Goal: Task Accomplishment & Management: Use online tool/utility

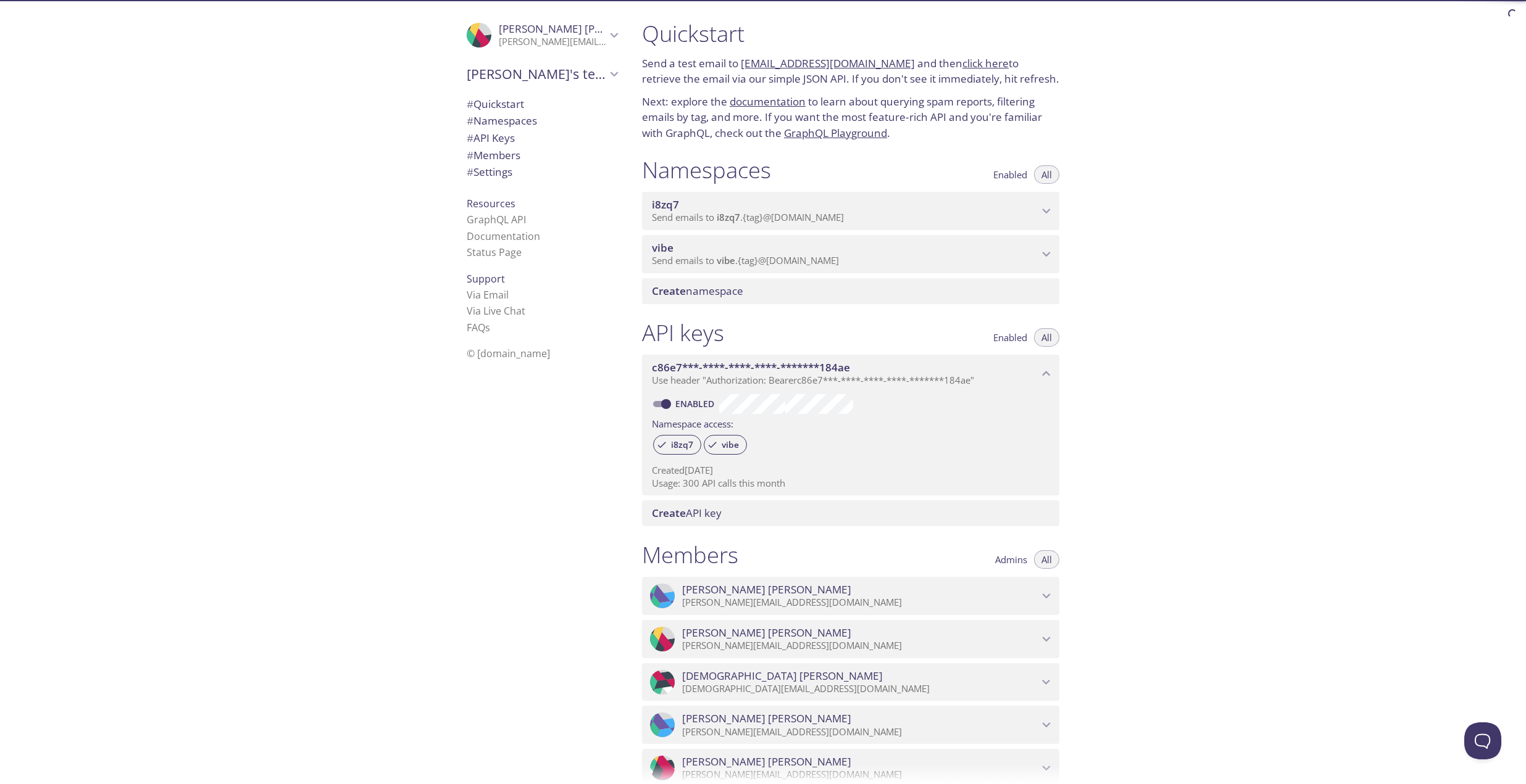
click at [710, 256] on span "Send emails to vibe . {tag} @[DOMAIN_NAME]" at bounding box center [746, 260] width 187 height 12
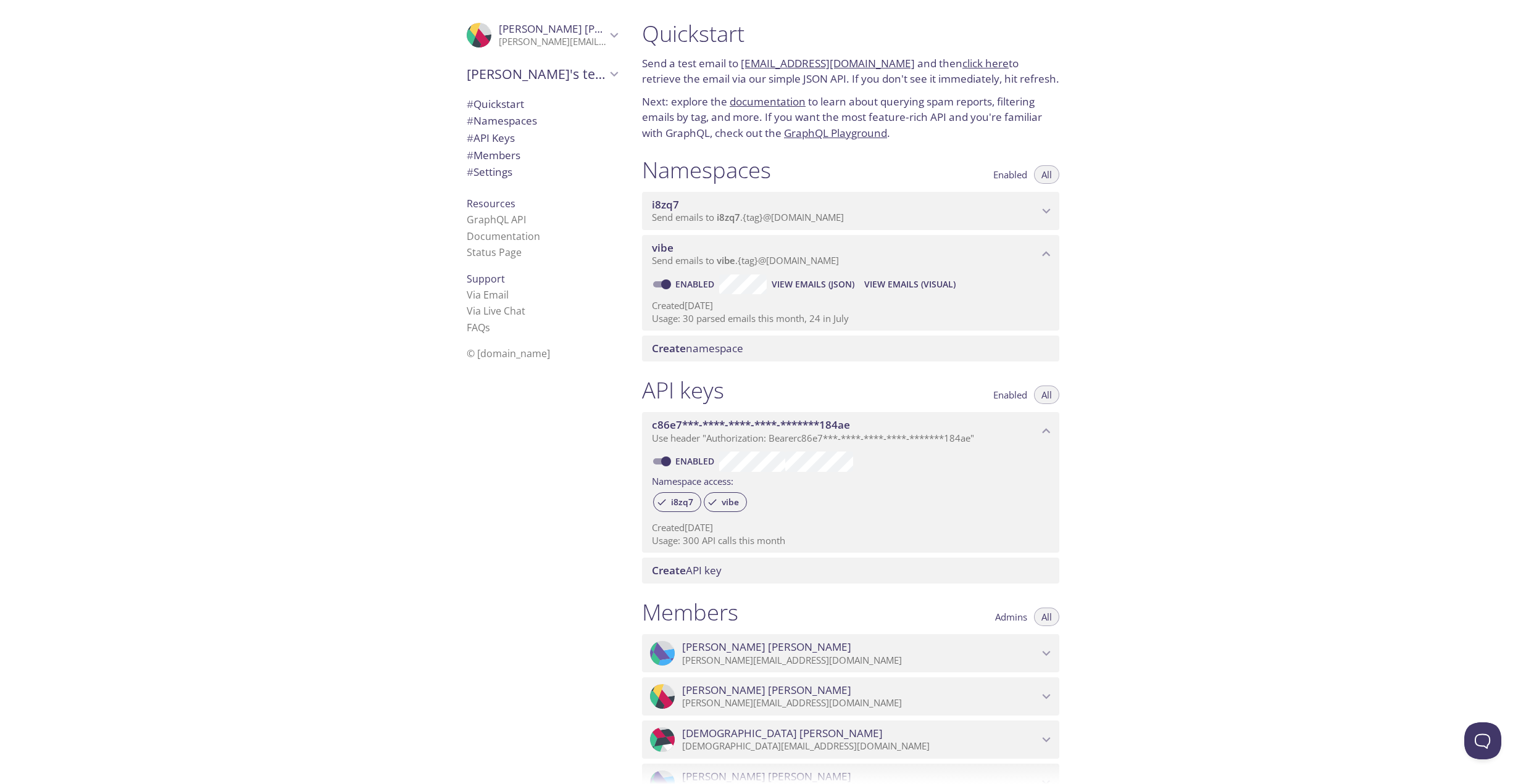
click at [823, 286] on span "View Emails (JSON)" at bounding box center [812, 285] width 82 height 15
click at [889, 289] on span "View Emails (Visual)" at bounding box center [910, 285] width 92 height 15
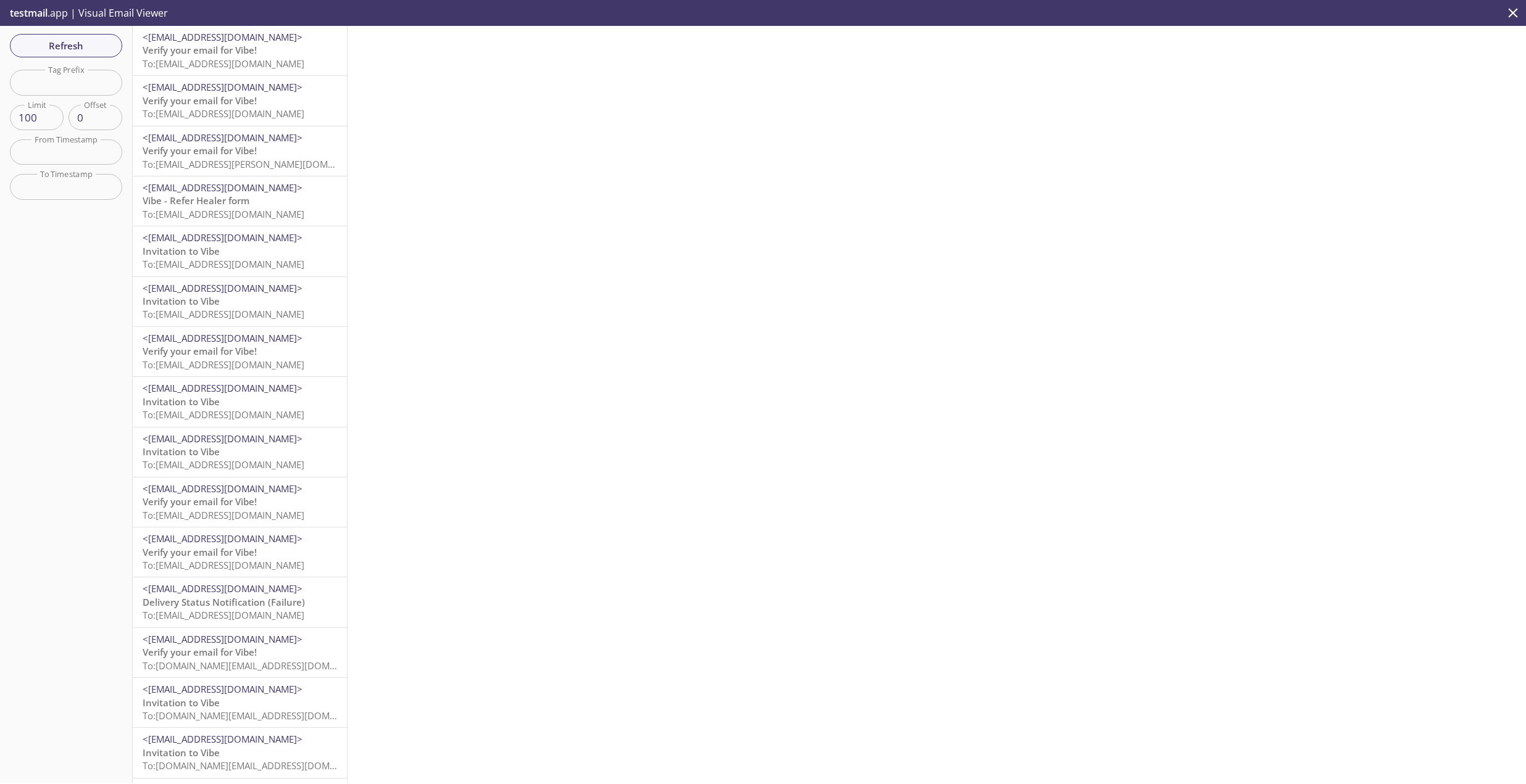
click at [250, 61] on span "To: [EMAIL_ADDRESS][DOMAIN_NAME]" at bounding box center [223, 63] width 162 height 12
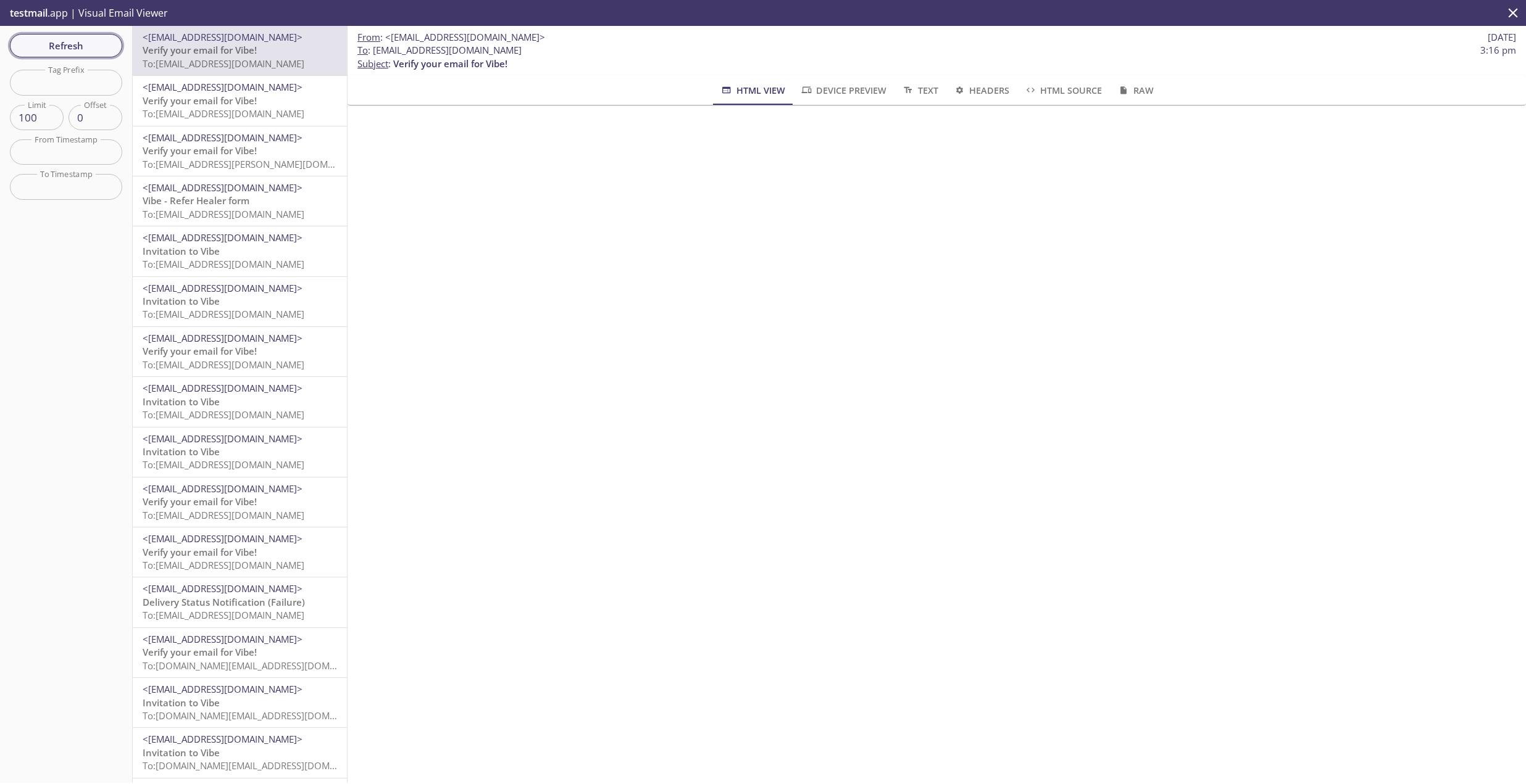
click at [71, 49] on span "Refresh" at bounding box center [66, 46] width 93 height 16
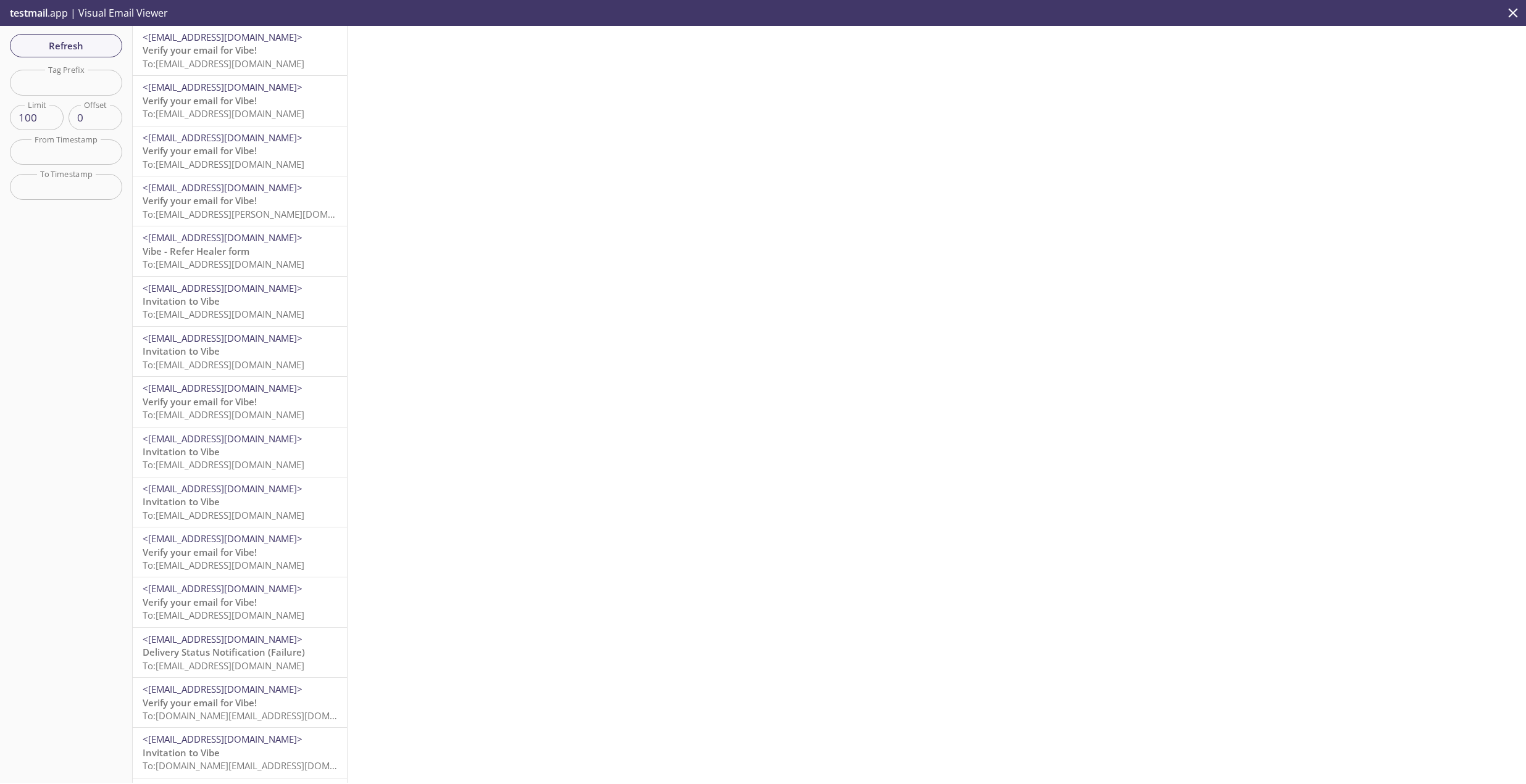
click at [234, 60] on span "To: [EMAIL_ADDRESS][DOMAIN_NAME]" at bounding box center [223, 63] width 162 height 12
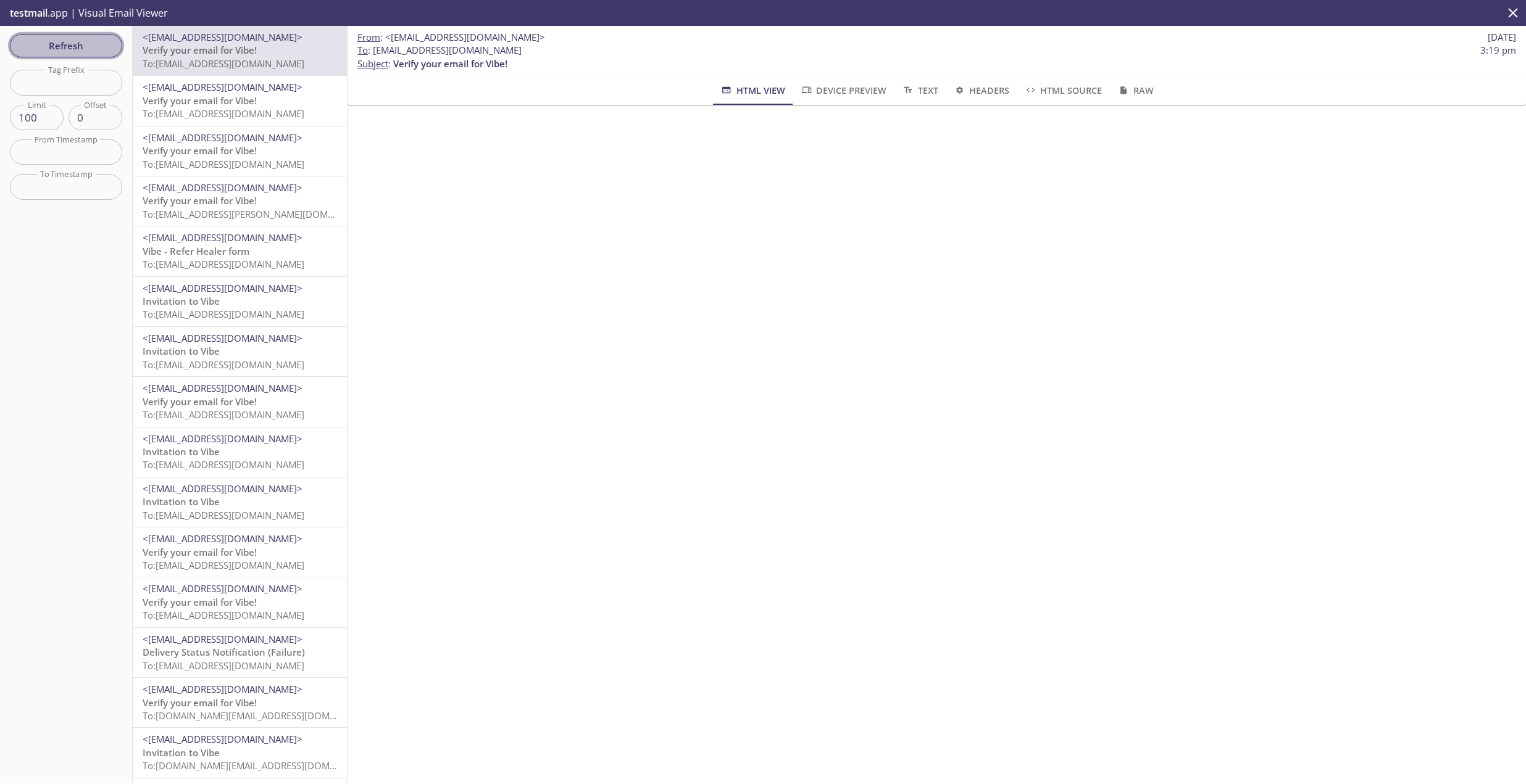
click at [75, 44] on span "Refresh" at bounding box center [66, 46] width 93 height 16
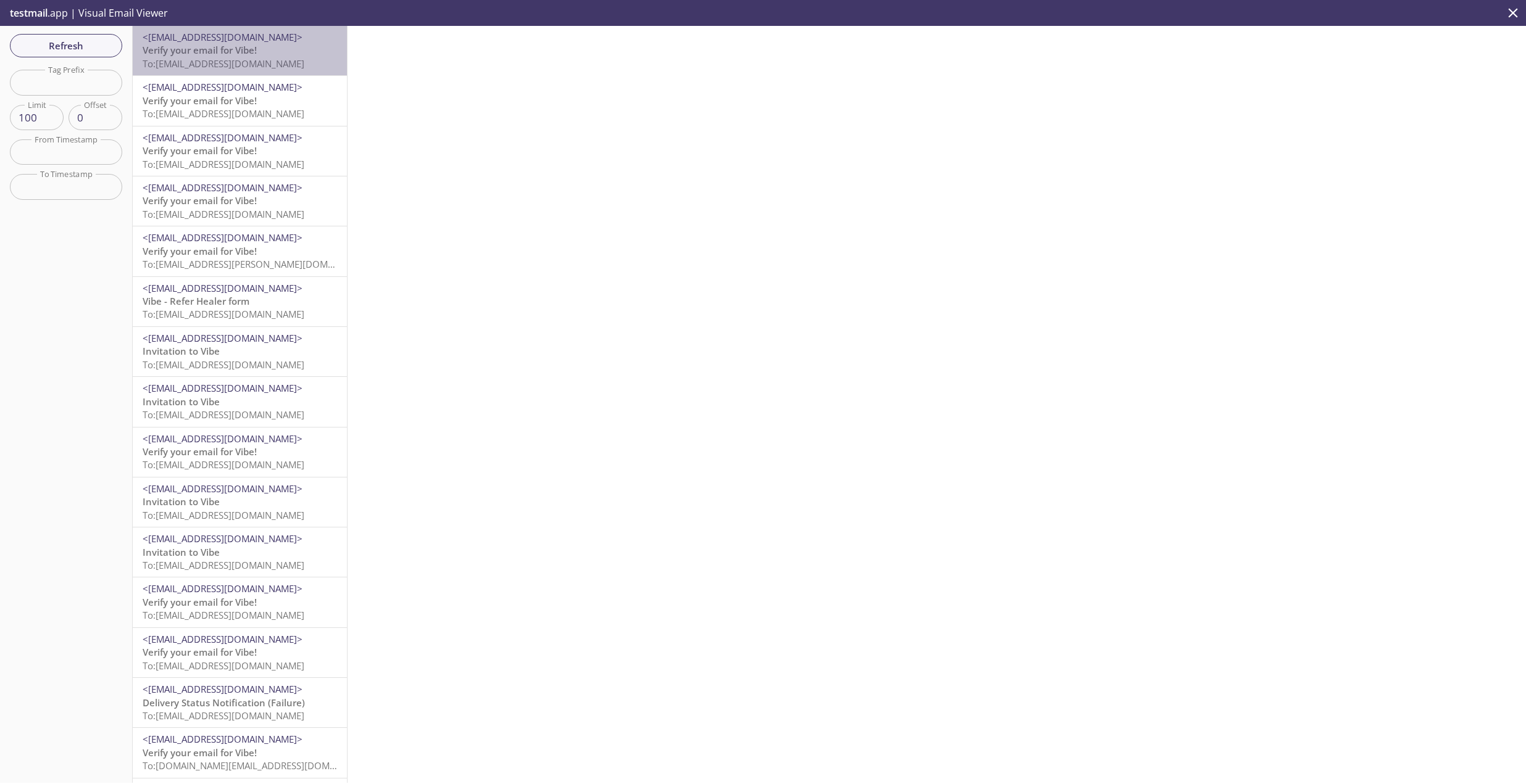
click at [264, 62] on span "To: [EMAIL_ADDRESS][DOMAIN_NAME]" at bounding box center [223, 63] width 162 height 12
